Goal: Information Seeking & Learning: Learn about a topic

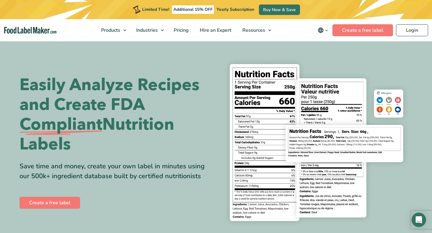
click at [118, 42] on span "Food Nutrition Labelling" at bounding box center [134, 44] width 53 height 7
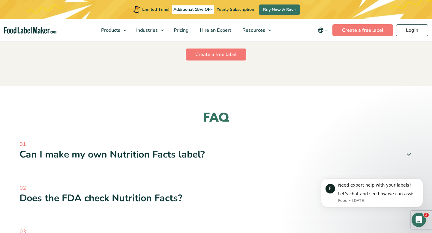
scroll to position [1683, 0]
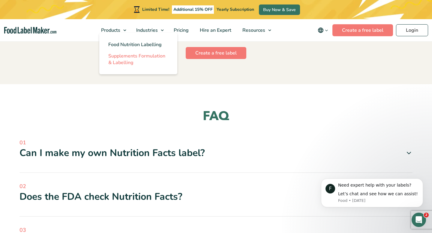
click at [128, 61] on span "Supplements Formulation & Labelling" at bounding box center [136, 59] width 57 height 13
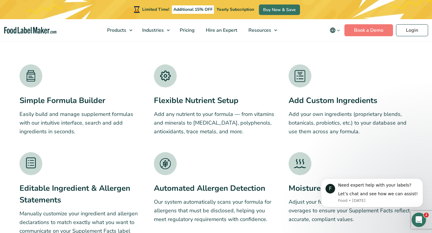
scroll to position [903, 0]
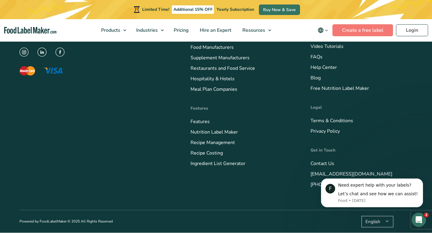
scroll to position [2186, 0]
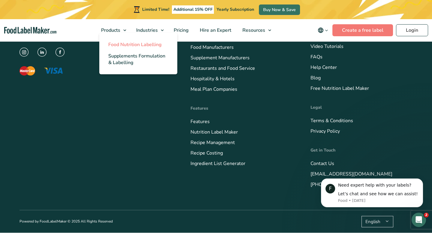
click at [124, 43] on span "Food Nutrition Labelling" at bounding box center [134, 44] width 53 height 7
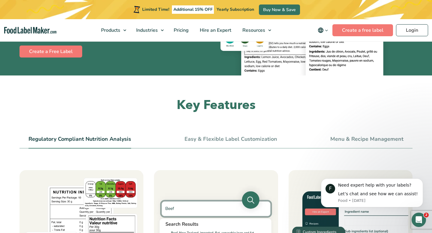
scroll to position [160, 0]
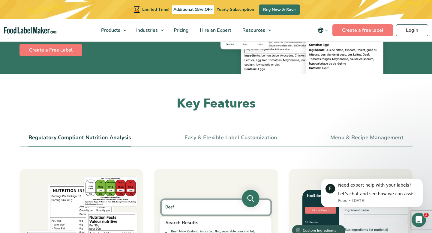
click at [240, 138] on link "Easy & Flexible Label Customization" at bounding box center [230, 138] width 93 height 7
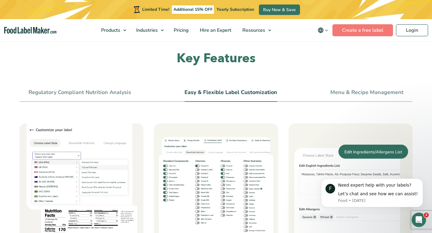
scroll to position [189, 0]
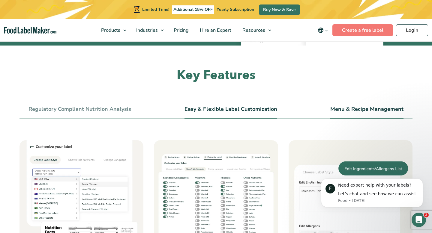
click at [351, 109] on link "Menu & Recipe Management" at bounding box center [366, 109] width 73 height 7
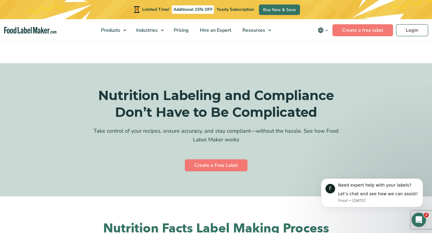
scroll to position [1568, 0]
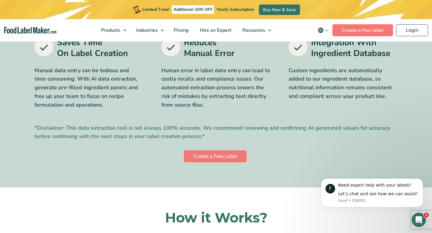
scroll to position [281, 0]
